Goal: Navigation & Orientation: Find specific page/section

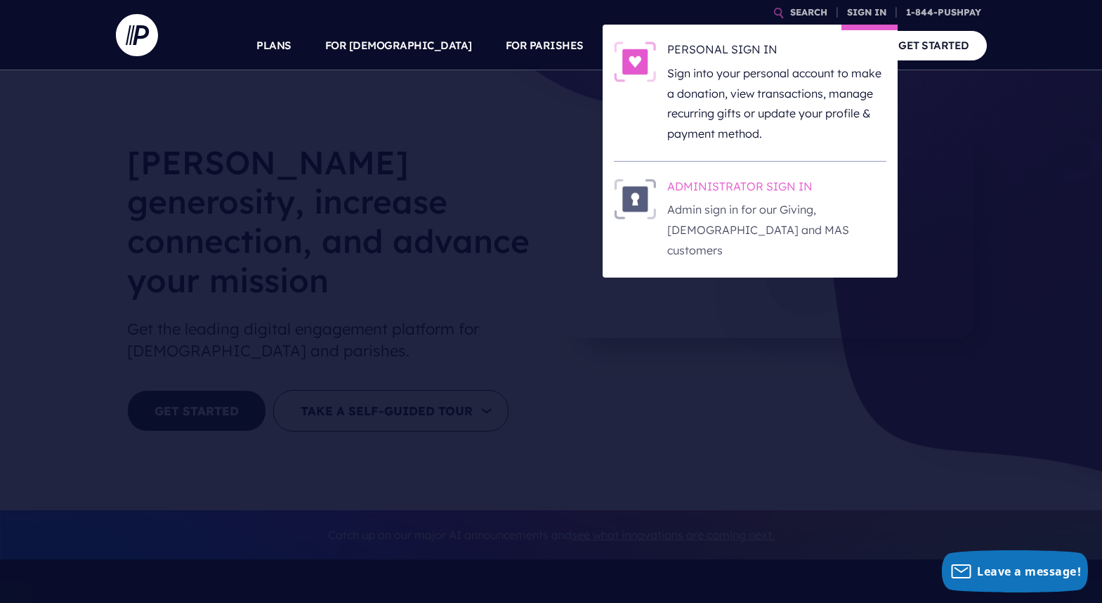
click at [785, 191] on h6 "ADMINISTRATOR SIGN IN" at bounding box center [776, 188] width 219 height 21
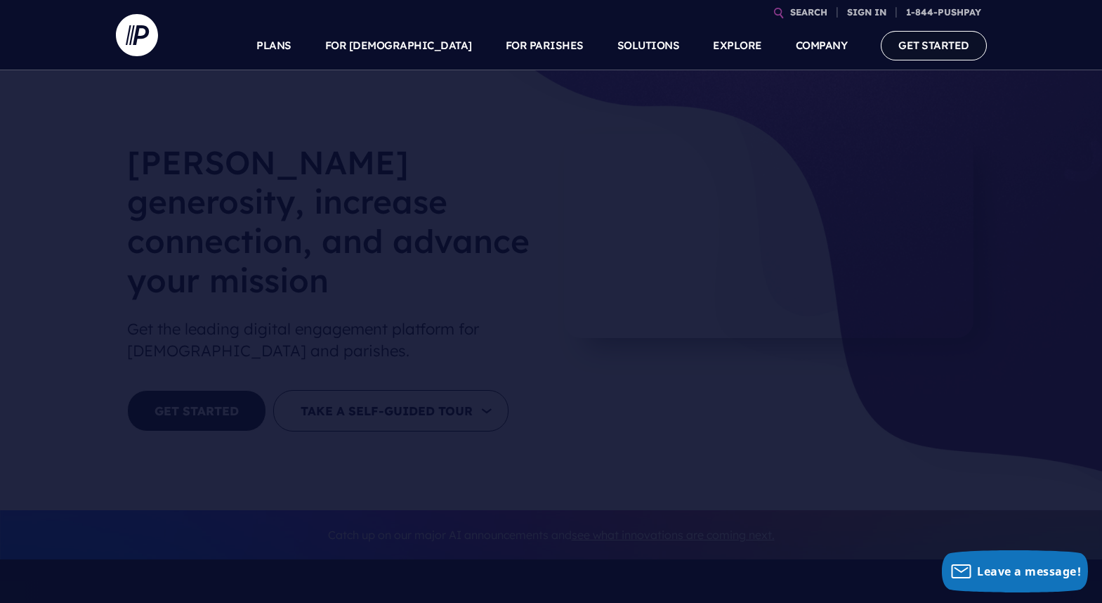
scroll to position [1, 0]
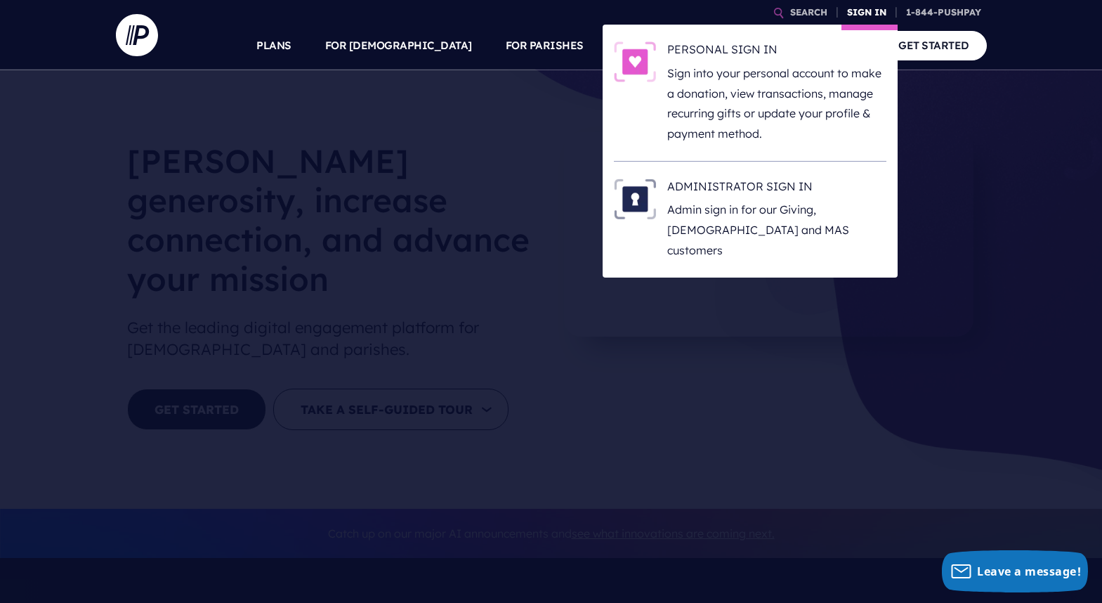
click at [869, 12] on link "SIGN IN" at bounding box center [867, 12] width 51 height 25
click at [750, 182] on h6 "ADMINISTRATOR SIGN IN" at bounding box center [776, 188] width 219 height 21
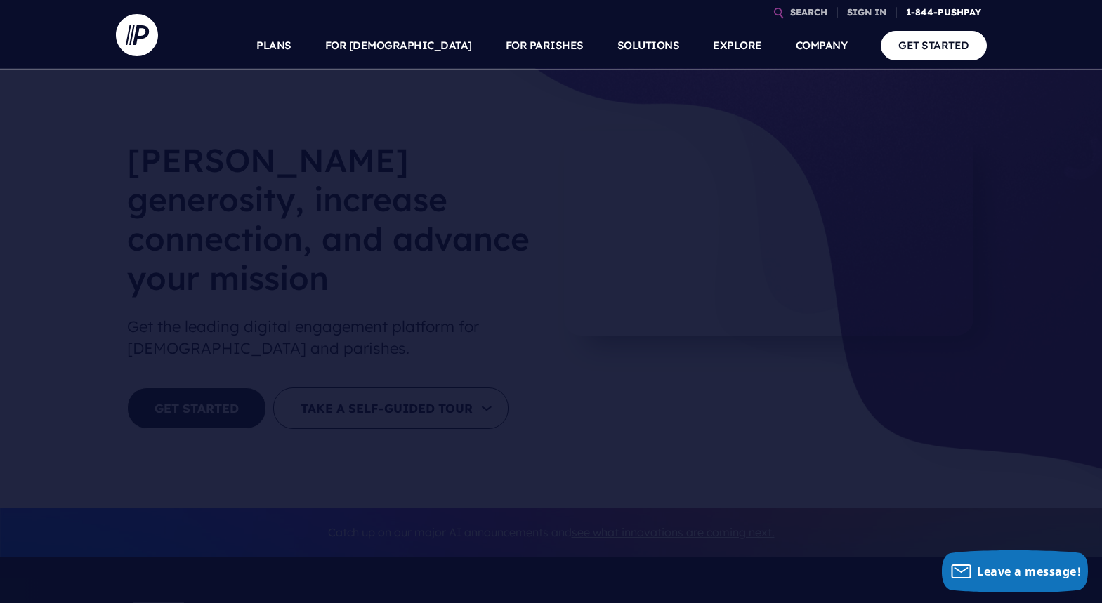
scroll to position [1, 0]
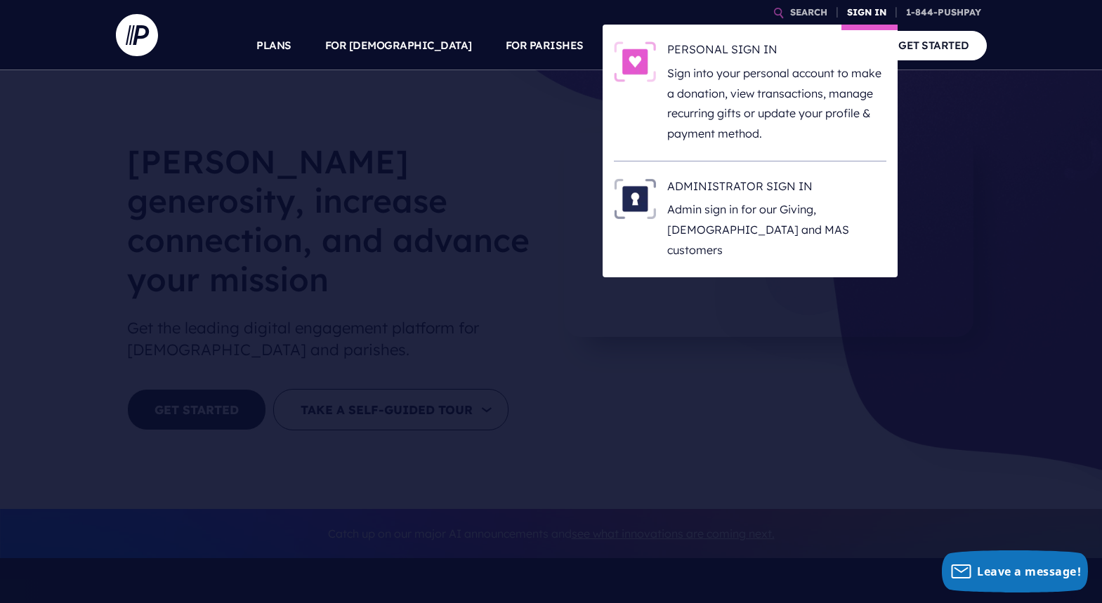
click at [870, 15] on link "SIGN IN" at bounding box center [867, 12] width 51 height 25
click at [749, 178] on h6 "ADMINISTRATOR SIGN IN" at bounding box center [776, 188] width 219 height 21
click at [737, 185] on h6 "ADMINISTRATOR SIGN IN" at bounding box center [776, 188] width 219 height 21
click at [722, 192] on h6 "ADMINISTRATOR SIGN IN" at bounding box center [776, 188] width 219 height 21
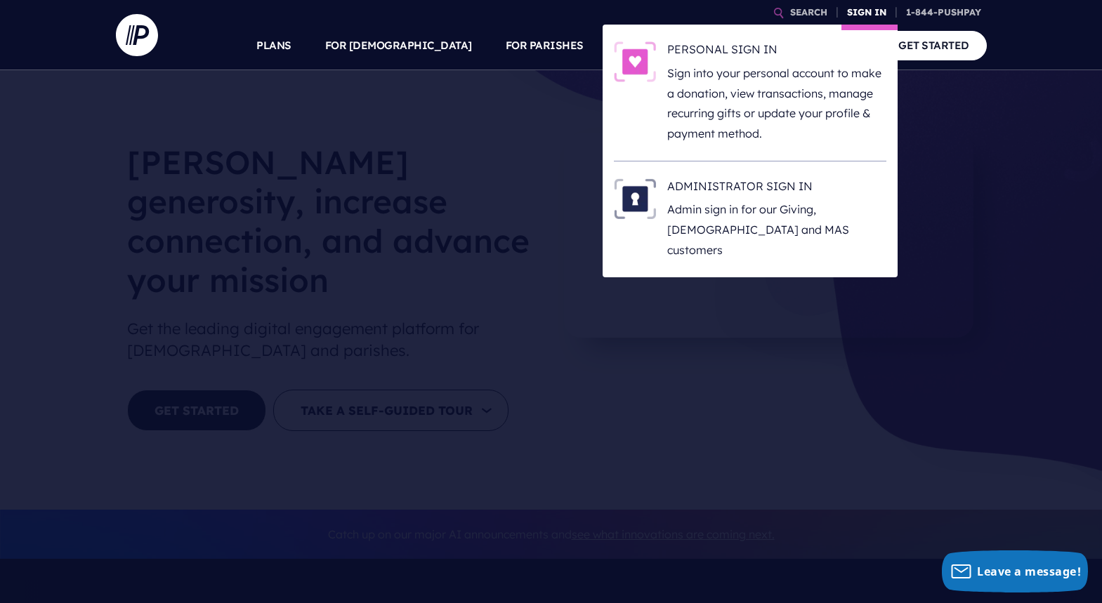
click at [852, 9] on link "SIGN IN" at bounding box center [867, 12] width 51 height 25
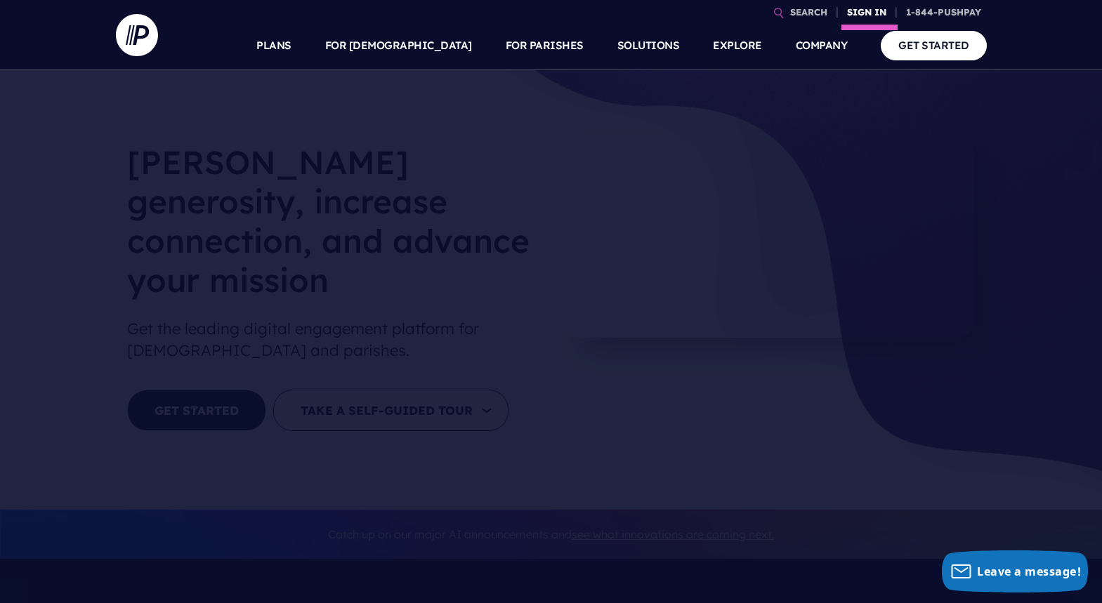
click at [857, 13] on link "SIGN IN" at bounding box center [867, 12] width 51 height 25
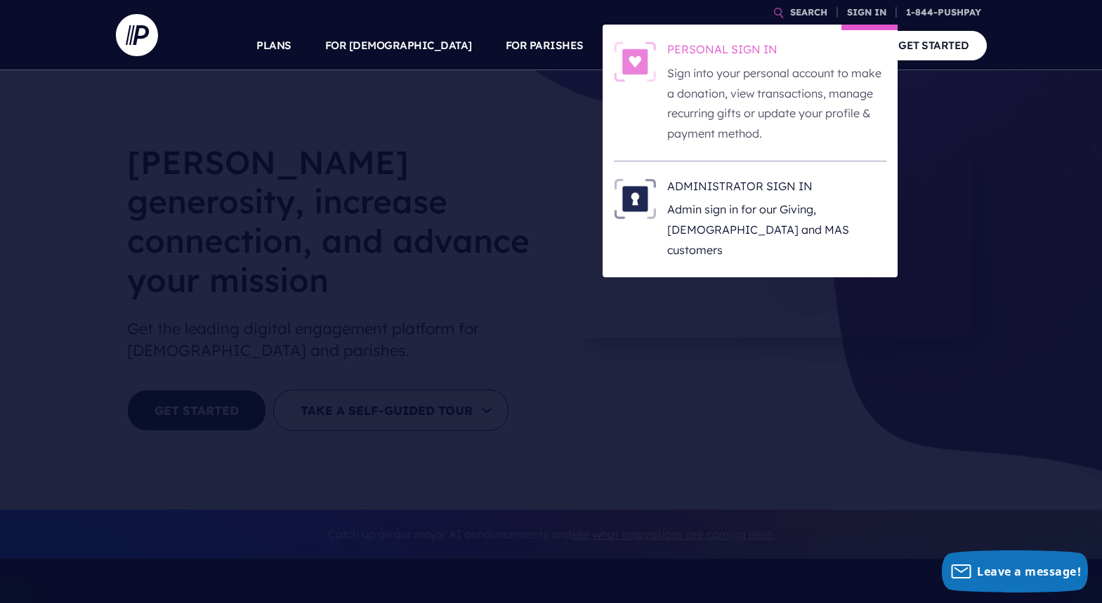
click at [740, 51] on h6 "PERSONAL SIGN IN" at bounding box center [776, 51] width 219 height 21
